Goal: Information Seeking & Learning: Check status

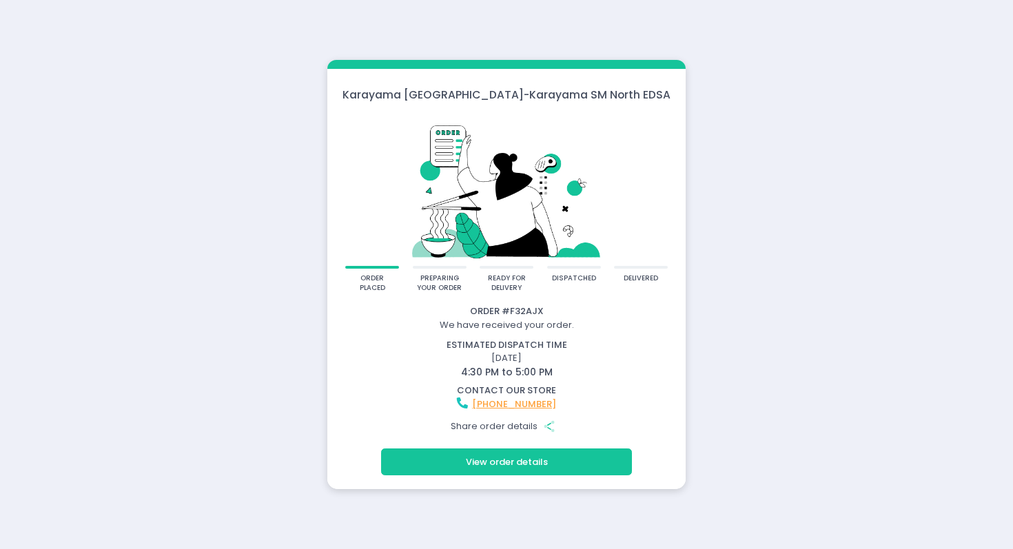
click at [513, 457] on button "View order details" at bounding box center [506, 461] width 251 height 26
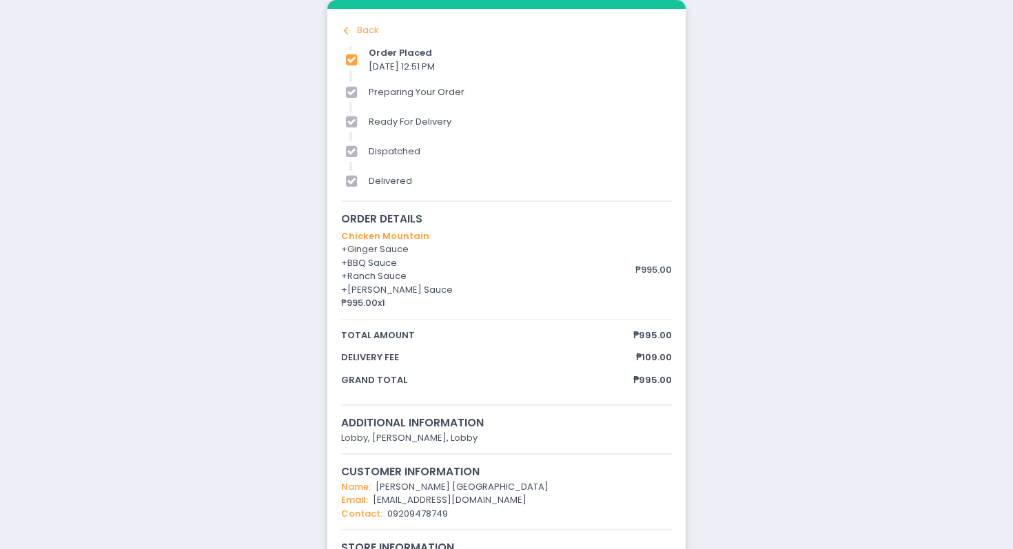
click at [353, 35] on icon "Back to home Created with Sketch." at bounding box center [348, 31] width 14 height 14
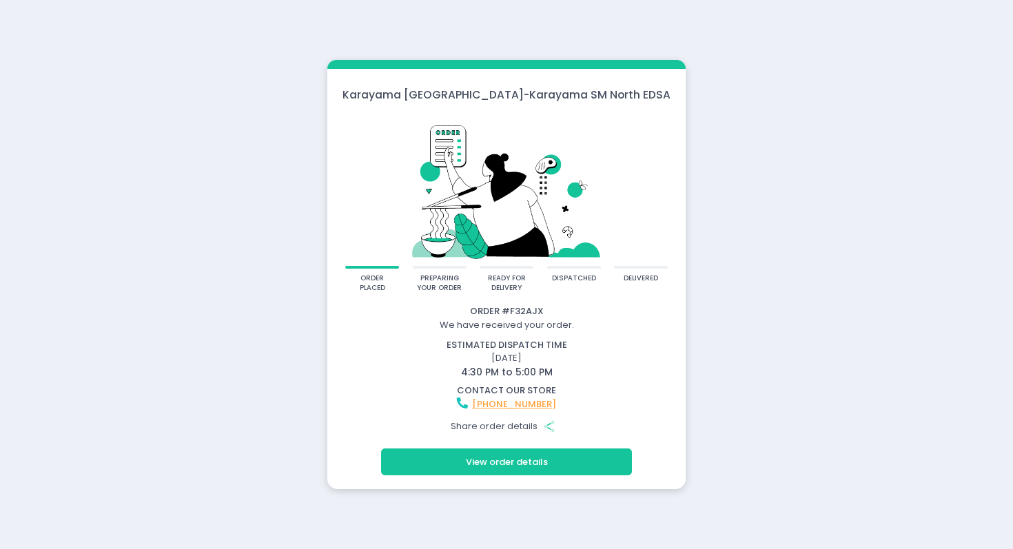
click at [570, 466] on button "View order details" at bounding box center [506, 461] width 251 height 26
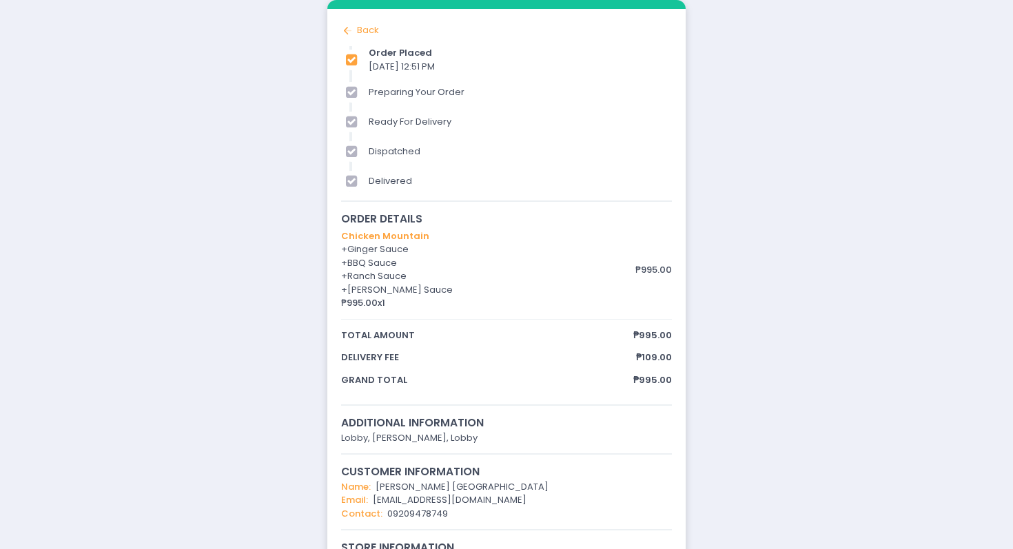
click at [343, 21] on div "Order # F32AJX We have received your order. estimated dispatch time October 6, …" at bounding box center [506, 384] width 358 height 748
click at [344, 24] on icon "Back to home Created with Sketch." at bounding box center [348, 31] width 14 height 14
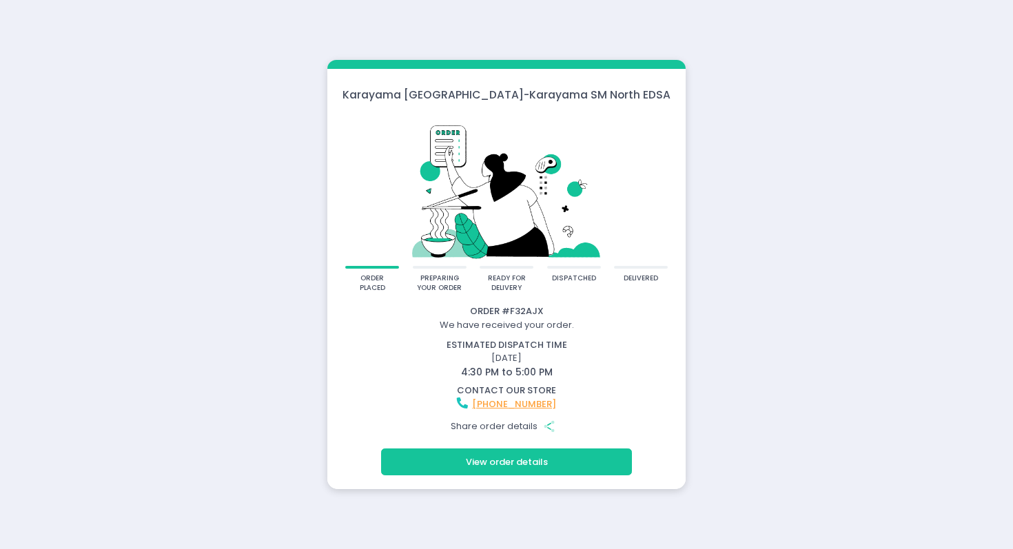
click at [504, 464] on button "View order details" at bounding box center [506, 461] width 251 height 26
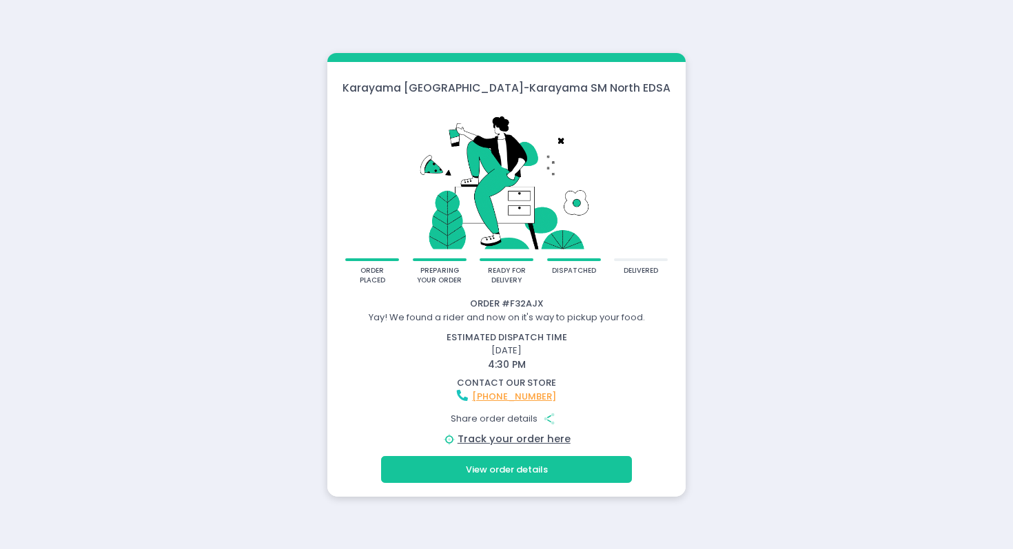
click at [577, 476] on button "View order details" at bounding box center [506, 469] width 251 height 26
click at [495, 437] on link "Track your order here" at bounding box center [513, 439] width 113 height 14
